Goal: Find specific fact: Find specific fact

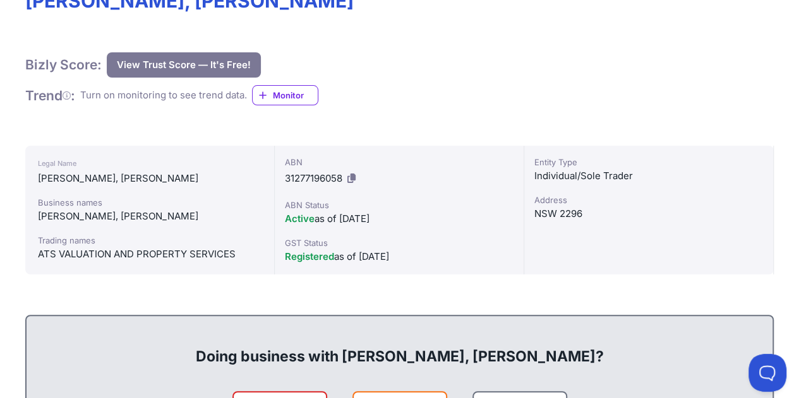
scroll to position [215, 0]
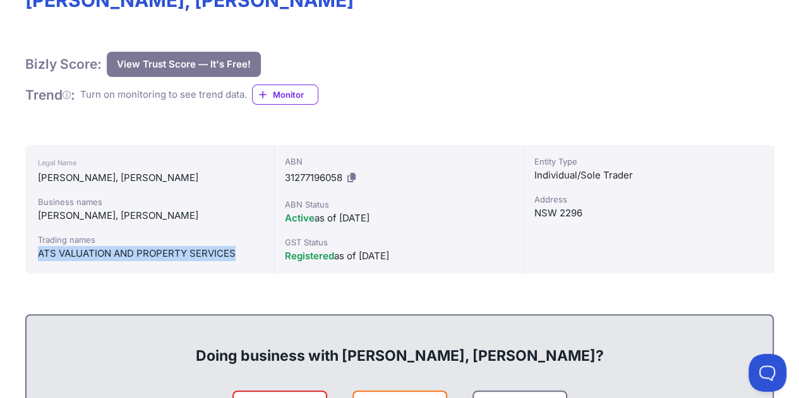
drag, startPoint x: 234, startPoint y: 254, endPoint x: 40, endPoint y: 253, distance: 194.5
click at [40, 253] on div "ATS VALUATION AND PROPERTY SERVICES" at bounding box center [150, 253] width 224 height 15
copy div "ATS VALUATION AND PROPERTY SERVICES"
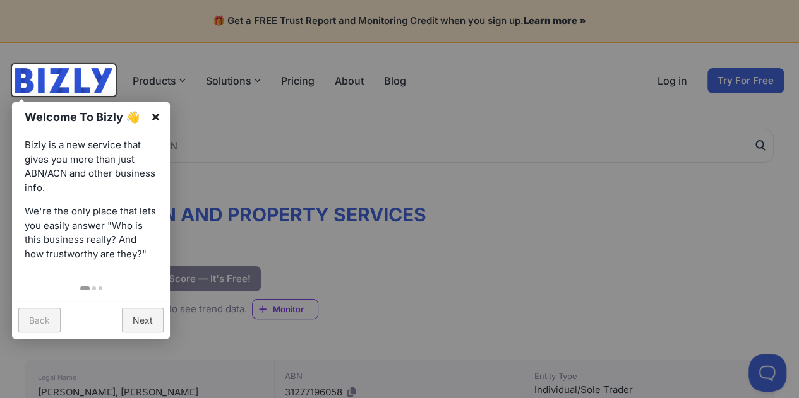
click at [155, 120] on link "×" at bounding box center [155, 116] width 28 height 28
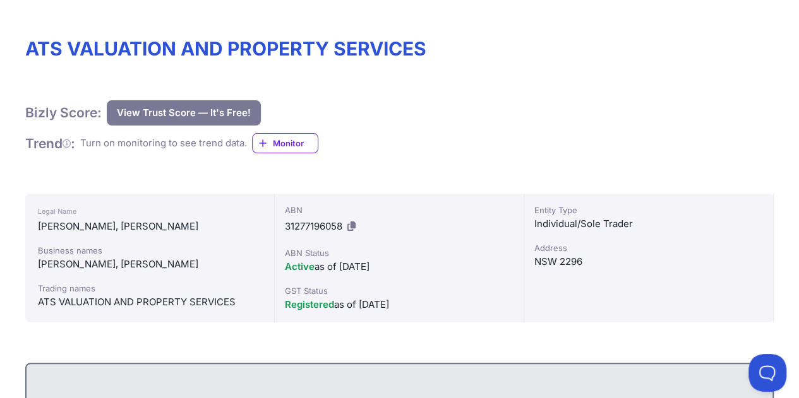
scroll to position [167, 0]
drag, startPoint x: 138, startPoint y: 262, endPoint x: 35, endPoint y: 268, distance: 102.4
click at [35, 268] on div "Legal Name [PERSON_NAME], [PERSON_NAME] Business names [PERSON_NAME], [PERSON_N…" at bounding box center [149, 257] width 249 height 129
copy div "[PERSON_NAME], [PERSON_NAME]"
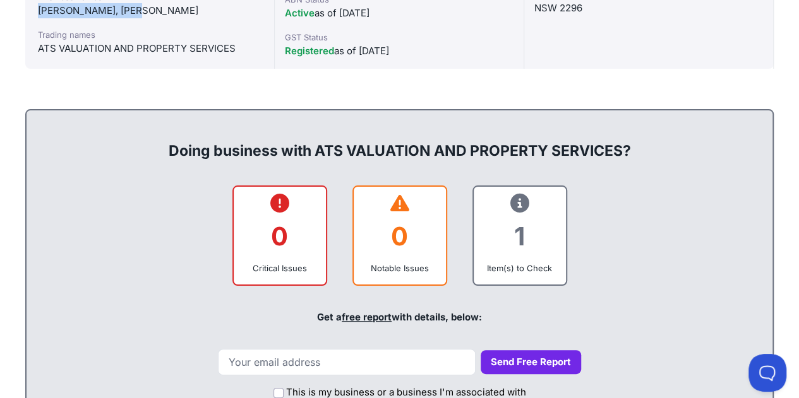
scroll to position [0, 0]
